Goal: Find specific page/section: Find specific page/section

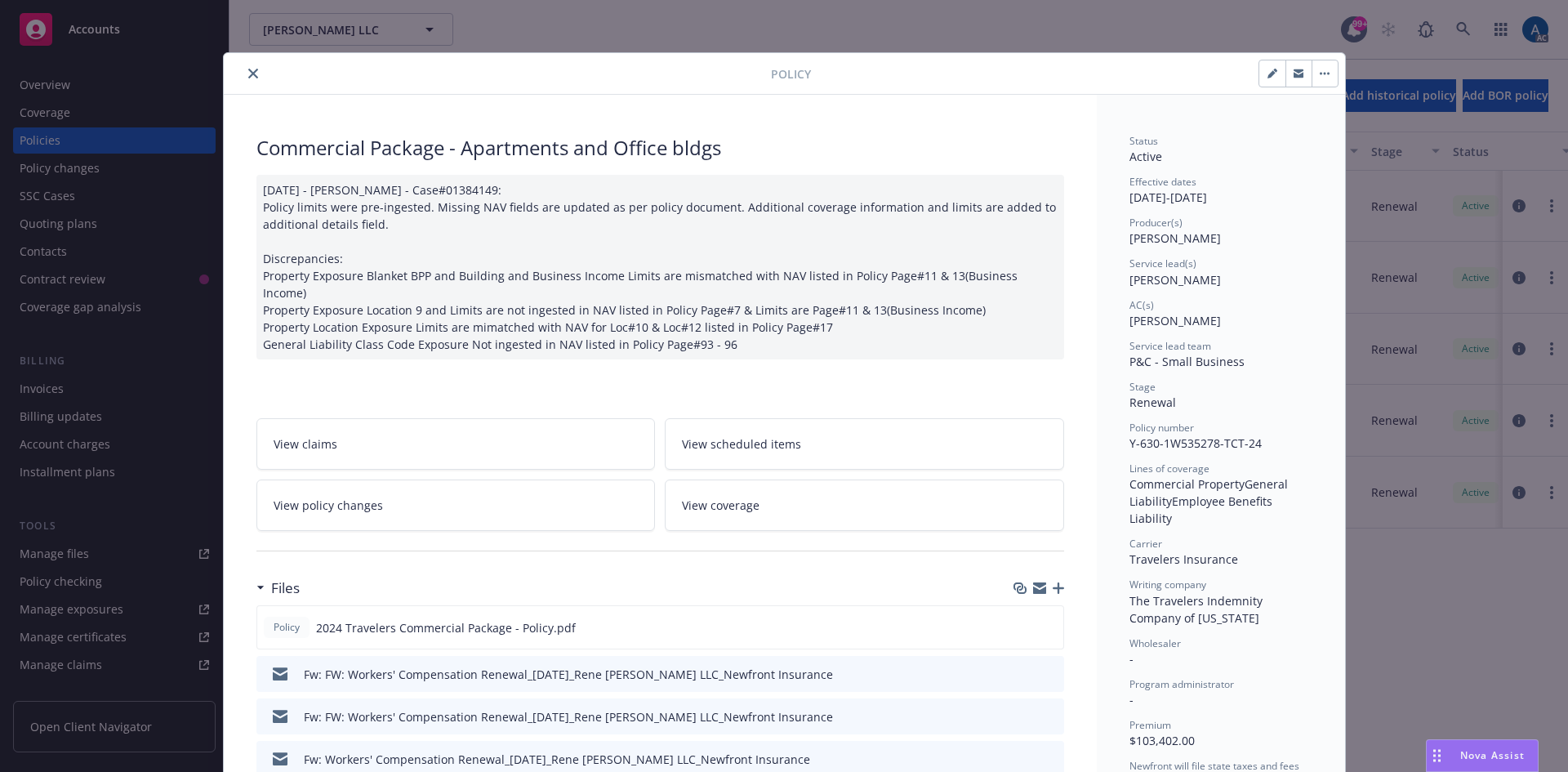
click at [248, 75] on icon "close" at bounding box center [253, 73] width 10 height 10
